Goal: Find specific page/section: Find specific page/section

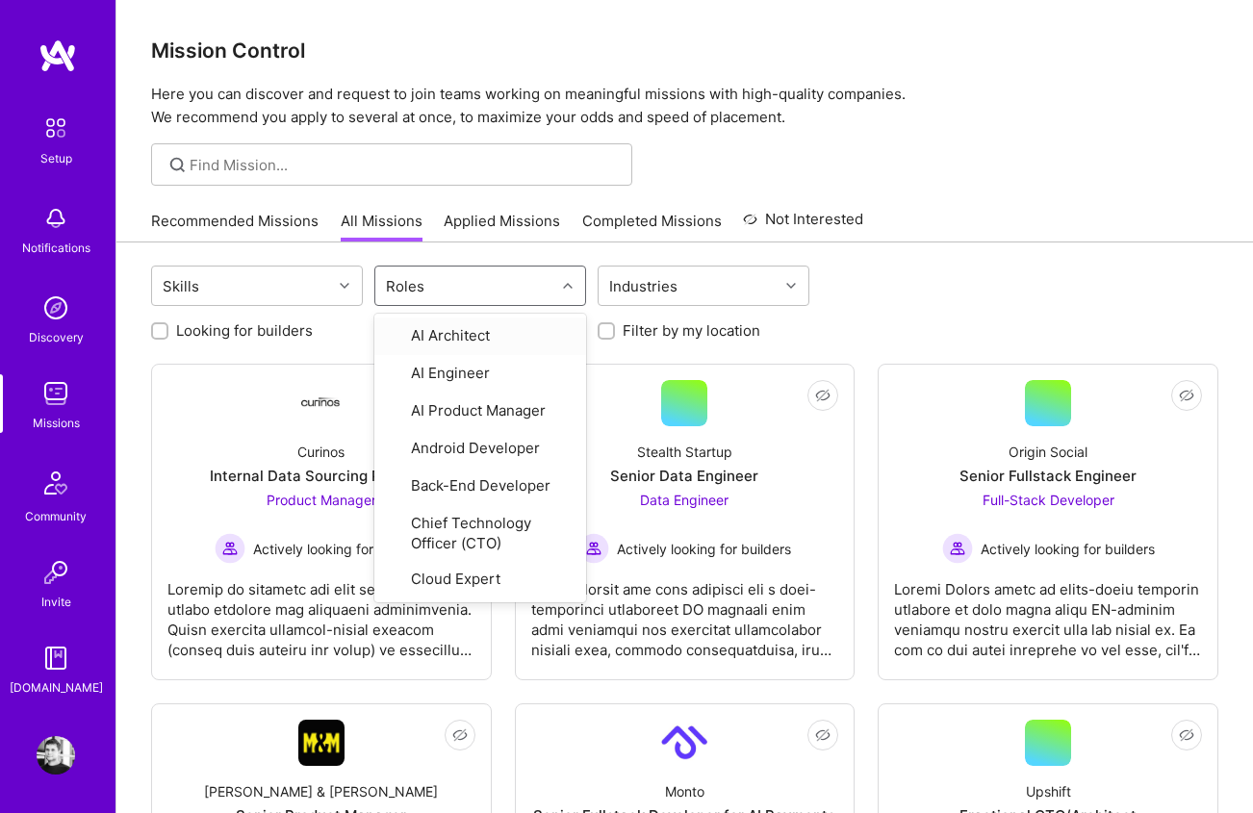
type input "q"
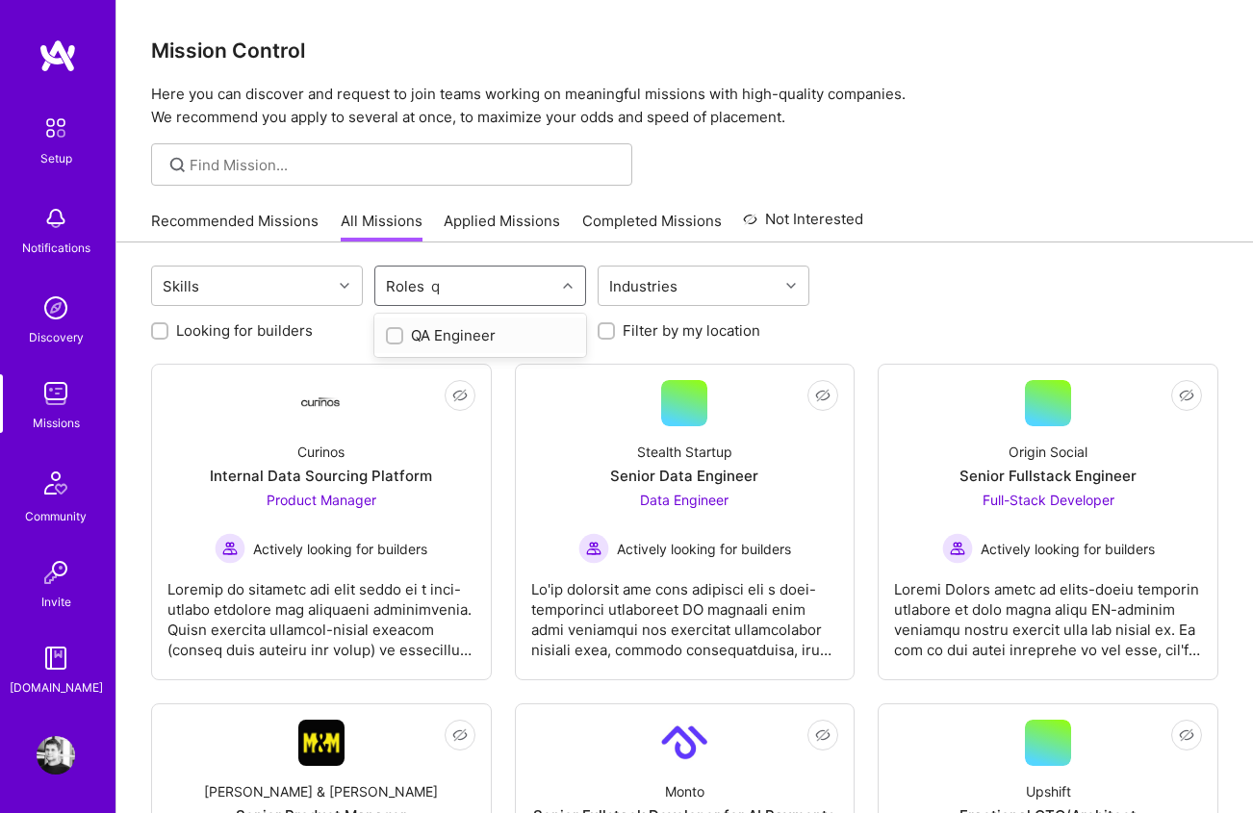
click at [508, 323] on div "QA Engineer" at bounding box center [480, 335] width 212 height 36
checkbox input "true"
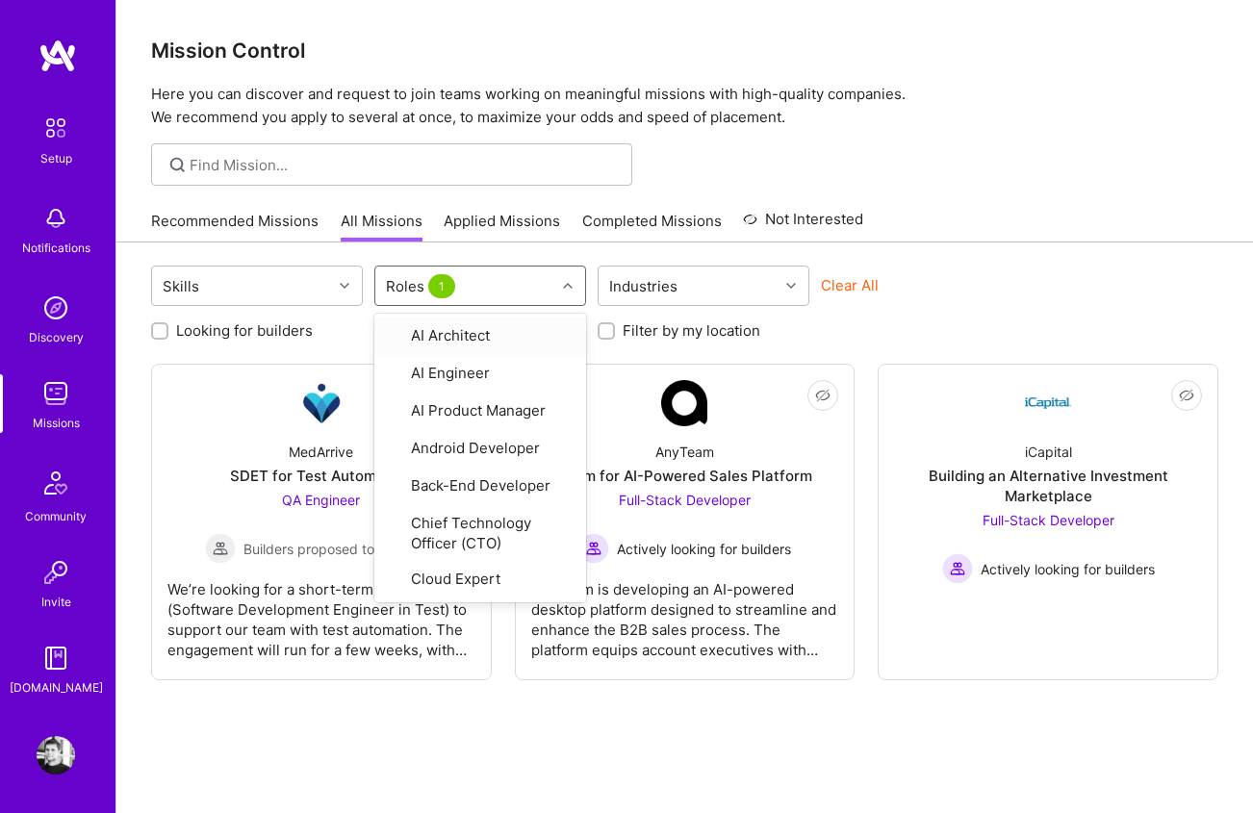
click at [988, 192] on div "Mission Control Here you can discover and request to join teams working on mean…" at bounding box center [684, 446] width 1136 height 893
